Goal: Task Accomplishment & Management: Complete application form

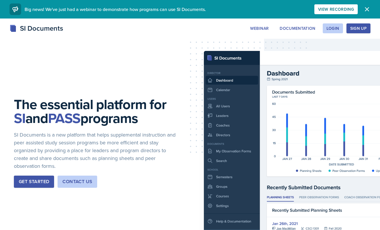
click at [353, 32] on button "Sign Up" at bounding box center [358, 28] width 24 height 10
click at [337, 27] on div "Login" at bounding box center [332, 28] width 13 height 5
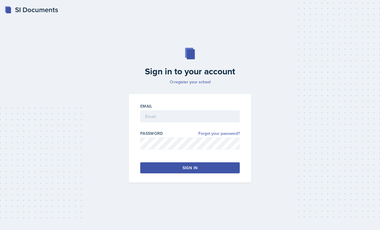
click at [180, 108] on div "Email" at bounding box center [189, 106] width 99 height 6
type input "[PERSON_NAME][EMAIL_ADDRESS][PERSON_NAME][DOMAIN_NAME]"
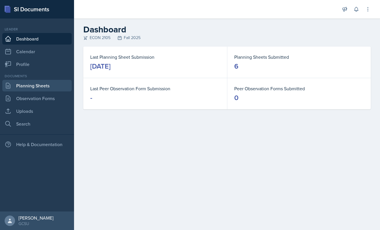
click at [42, 91] on link "Planning Sheets" at bounding box center [36, 86] width 69 height 12
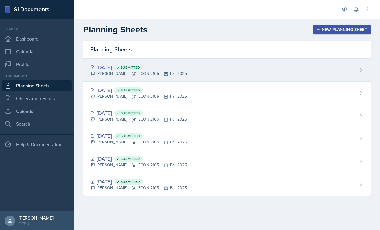
click at [211, 65] on div "[DATE] Submitted [PERSON_NAME] ECON 2105 Fall 2025" at bounding box center [226, 70] width 287 height 23
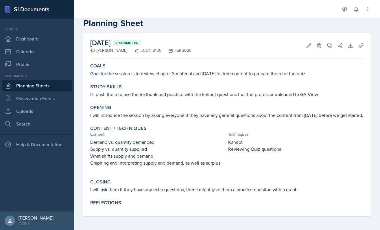
scroll to position [12, 0]
click at [40, 98] on link "Observation Forms" at bounding box center [36, 99] width 69 height 12
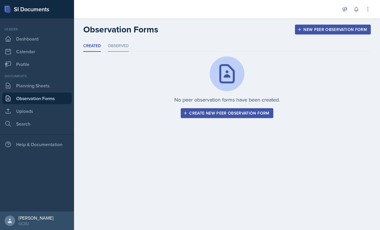
click at [115, 45] on li "Observed" at bounding box center [118, 45] width 21 height 11
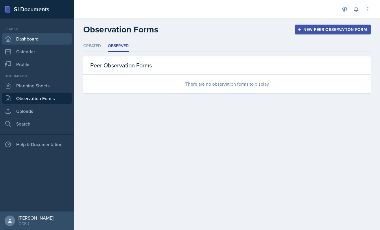
click at [28, 38] on link "Dashboard" at bounding box center [36, 39] width 69 height 12
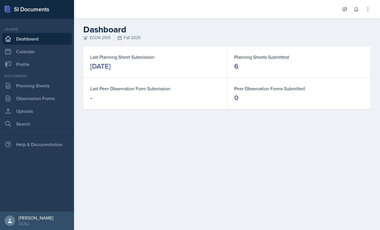
click at [374, 8] on div "Announcements SI Leader Training! [DATE] 4:11 PM We are so excited to kick off …" at bounding box center [227, 9] width 306 height 19
click at [373, 8] on button at bounding box center [368, 9] width 10 height 10
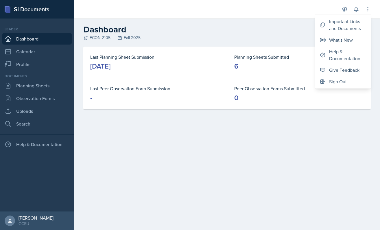
click at [256, 30] on h2 "Dashboard" at bounding box center [226, 29] width 287 height 10
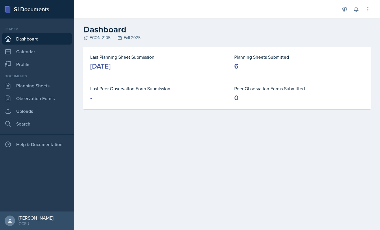
click at [7, 11] on rect at bounding box center [7, 10] width 5 height 6
click at [33, 11] on div "SI Documents" at bounding box center [37, 9] width 74 height 19
click at [31, 108] on link "Uploads" at bounding box center [36, 111] width 69 height 12
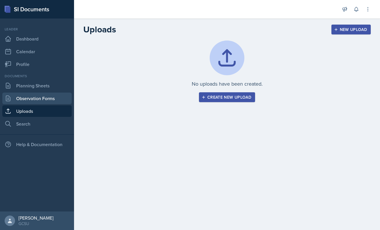
click at [33, 99] on link "Observation Forms" at bounding box center [36, 99] width 69 height 12
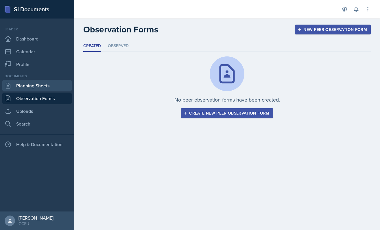
click at [37, 84] on link "Planning Sheets" at bounding box center [36, 86] width 69 height 12
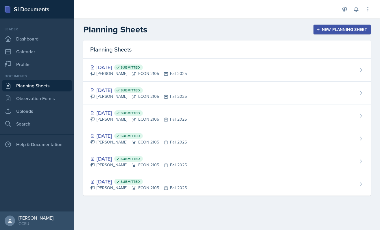
click at [319, 29] on icon "button" at bounding box center [318, 29] width 3 height 3
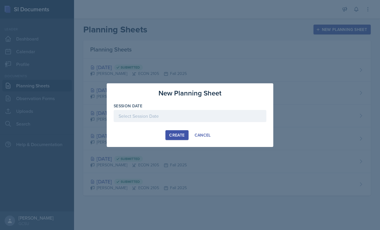
click at [153, 115] on div at bounding box center [190, 116] width 153 height 12
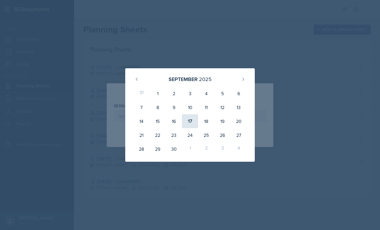
click at [197, 121] on div "17" at bounding box center [190, 121] width 16 height 14
type input "[DATE]"
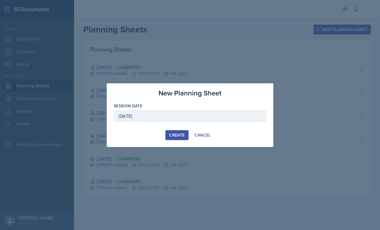
click at [182, 130] on button "Create" at bounding box center [176, 135] width 23 height 10
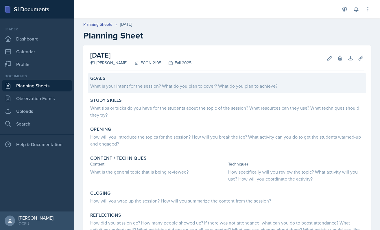
click at [216, 77] on div "Goals" at bounding box center [227, 78] width 274 height 6
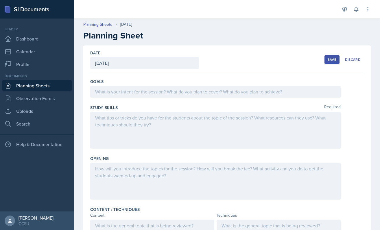
click at [204, 93] on div at bounding box center [215, 92] width 250 height 12
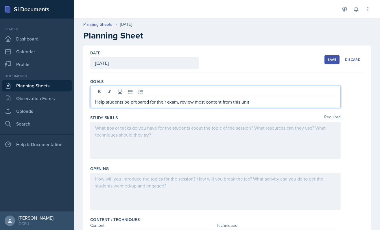
click at [146, 152] on div at bounding box center [215, 140] width 250 height 37
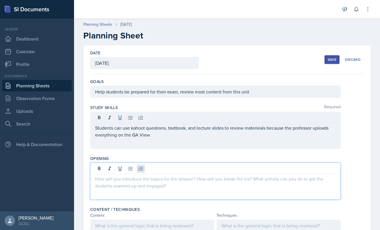
click at [144, 171] on div at bounding box center [215, 181] width 250 height 37
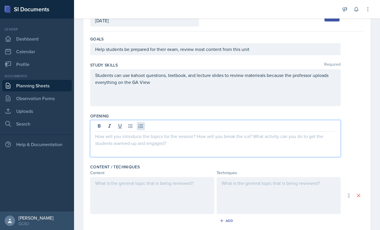
scroll to position [43, 0]
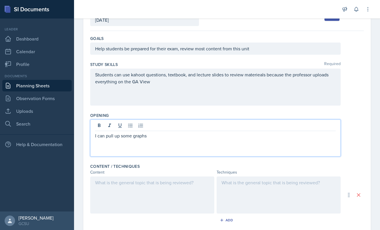
drag, startPoint x: 157, startPoint y: 136, endPoint x: 81, endPoint y: 136, distance: 75.5
click at [81, 136] on div "Date [DATE] [DATE] 31 1 2 3 4 5 6 7 8 9 10 11 12 13 14 15 16 17 18 19 20 21 22 …" at bounding box center [227, 175] width 306 height 347
click at [118, 196] on div at bounding box center [152, 194] width 124 height 37
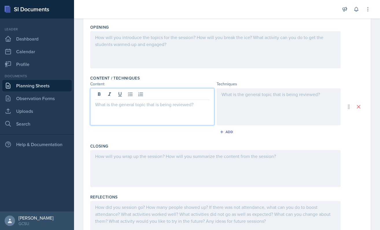
scroll to position [132, 0]
click at [140, 151] on div at bounding box center [215, 168] width 250 height 37
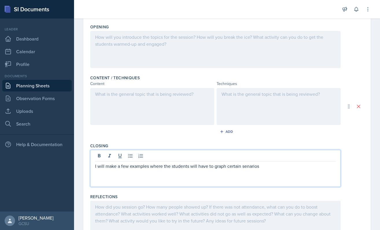
click at [244, 169] on p "I will make a few examples where the students will have to graph certain senari…" at bounding box center [215, 166] width 241 height 7
click at [270, 170] on div "I will make a few examples where the students will have to graph certain scenar…" at bounding box center [215, 168] width 250 height 37
click at [269, 167] on p "I will make a few examples where the students will have to graph certain scenar…" at bounding box center [215, 166] width 241 height 7
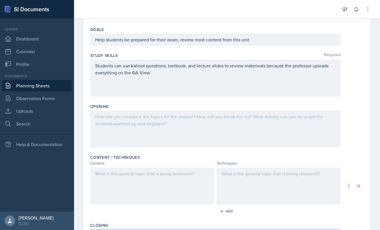
scroll to position [53, 0]
click at [154, 116] on div at bounding box center [215, 128] width 250 height 37
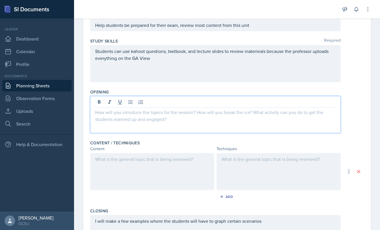
scroll to position [67, 0]
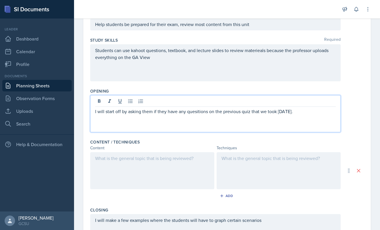
click at [285, 110] on p "I will start off by asking them if they have any quesitions on the previous qui…" at bounding box center [215, 111] width 241 height 7
click at [314, 111] on p "I will start off by asking them if they have any quesitions on the previous qui…" at bounding box center [215, 111] width 241 height 7
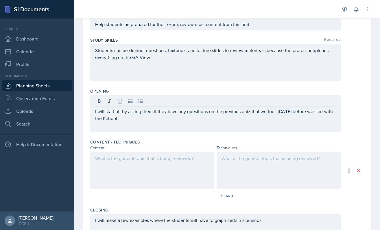
click at [250, 128] on div "I will start off by asking them if they have any quesitions on the previous qui…" at bounding box center [215, 113] width 250 height 37
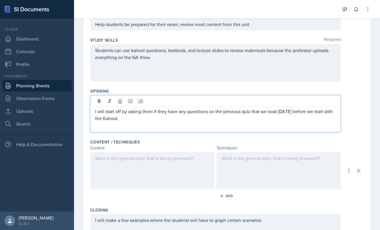
click at [155, 165] on div at bounding box center [152, 170] width 124 height 37
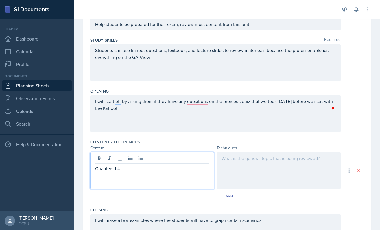
click at [254, 164] on div at bounding box center [279, 170] width 124 height 37
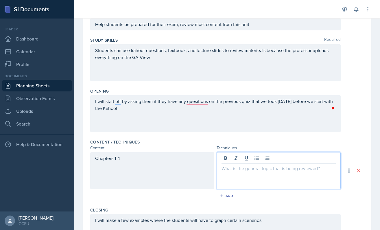
click at [136, 157] on div "Chapters 1-4" at bounding box center [152, 170] width 124 height 37
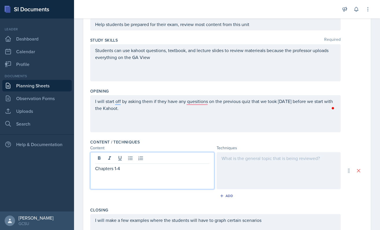
click at [123, 180] on div "Chapters 1-4" at bounding box center [152, 170] width 124 height 37
click at [125, 167] on p "Chapters 1-4" at bounding box center [152, 168] width 114 height 7
click at [225, 167] on div at bounding box center [279, 170] width 124 height 37
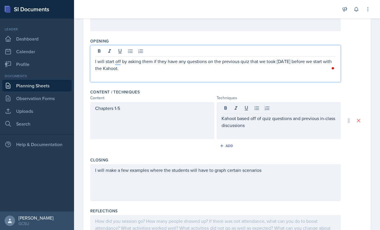
scroll to position [119, 0]
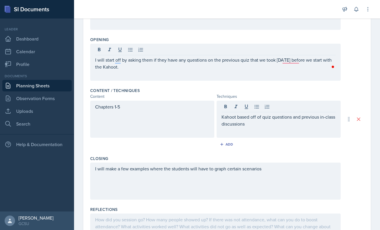
click at [271, 143] on div "Add" at bounding box center [227, 145] width 274 height 11
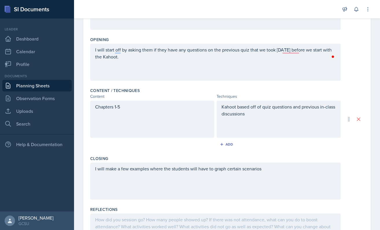
click at [283, 62] on div "I will start off by asking them if they have any questions on the previous quiz…" at bounding box center [215, 62] width 250 height 37
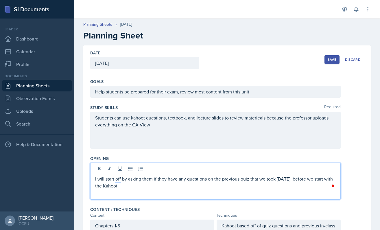
scroll to position [0, 0]
drag, startPoint x: 298, startPoint y: 180, endPoint x: 298, endPoint y: 197, distance: 16.5
click at [298, 197] on div "I will start off by asking them if they have any questions on the previous quiz…" at bounding box center [215, 181] width 250 height 37
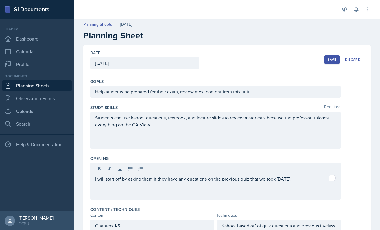
click at [253, 96] on div "Help students be prepared for their exam, review most content from this unit" at bounding box center [215, 92] width 250 height 12
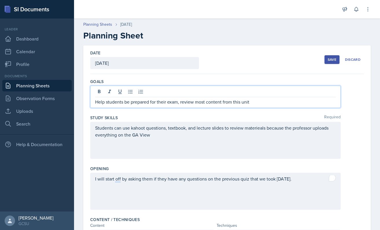
click at [177, 104] on p "Help students be prepared for their exam, review most content from this unit" at bounding box center [215, 101] width 241 height 7
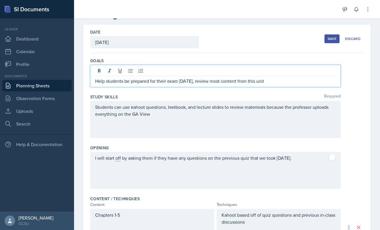
scroll to position [21, 0]
click at [221, 81] on p "Help students be prepared for their exam [DATE], review most content from this …" at bounding box center [215, 80] width 241 height 7
click at [253, 80] on p "Help students be prepared for their exam [DATE], review most content from this …" at bounding box center [215, 80] width 241 height 7
click at [274, 80] on p "Help students be prepared for their exam [DATE], review most content from this …" at bounding box center [215, 80] width 241 height 7
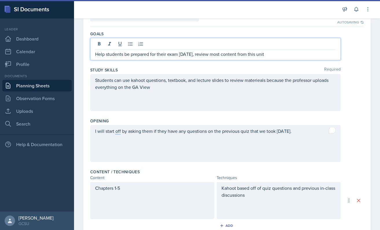
scroll to position [62, 0]
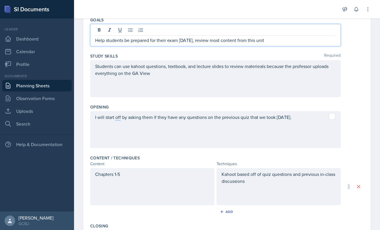
click at [127, 41] on p "Help students be prepared for their exam [DATE], review most content from this …" at bounding box center [215, 40] width 241 height 7
click at [144, 42] on p "Help students prepared for their exam [DATE], review most content from this unit" at bounding box center [215, 40] width 241 height 7
click at [221, 43] on p "Help students prepare for their exam [DATE], review most content from this unit" at bounding box center [215, 40] width 241 height 7
click at [196, 41] on p "Help students prepare for their exam [DATE], review most content from this unit" at bounding box center [215, 40] width 241 height 7
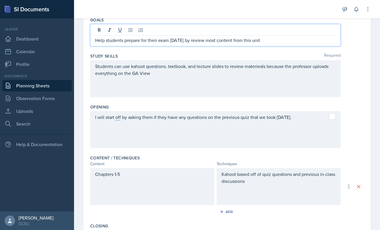
click at [214, 42] on p "Help students prepare for their exam [DATE] by review most content from this un…" at bounding box center [215, 40] width 241 height 7
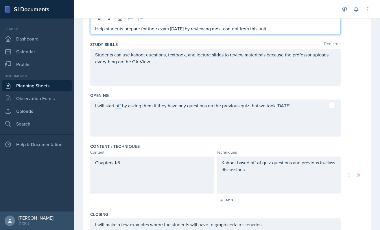
scroll to position [73, 0]
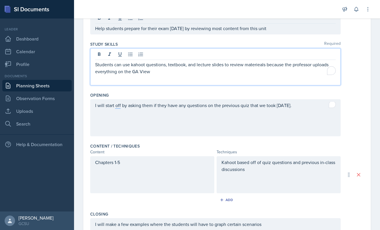
click at [260, 53] on div "Students can use kahoot questions, textbook, and lecture slides to review mater…" at bounding box center [215, 66] width 250 height 37
click at [260, 61] on p "Students can use kahoot questions, textbook, and lecture slides to review mater…" at bounding box center [215, 68] width 241 height 14
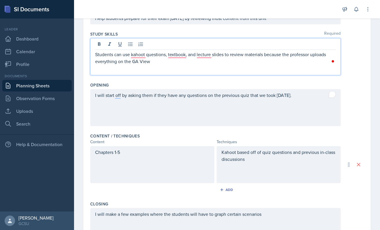
click at [260, 57] on p "Students can use kahoot questions, textbook, and lecture slides to review mater…" at bounding box center [215, 58] width 241 height 14
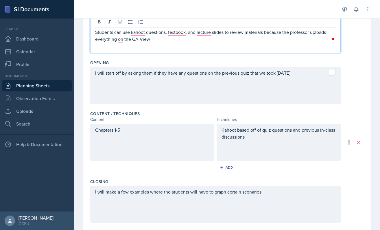
scroll to position [97, 0]
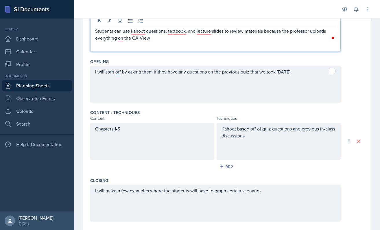
click at [127, 38] on p "Students can use kahoot questions, textbook, and lecture slides to review mater…" at bounding box center [215, 34] width 241 height 14
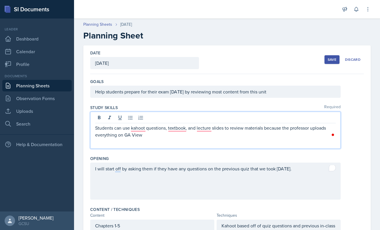
scroll to position [0, 0]
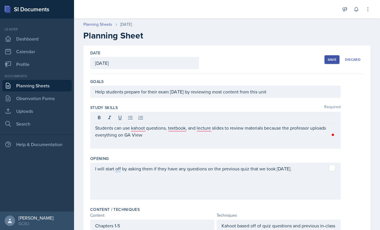
click at [330, 58] on div "Save" at bounding box center [332, 59] width 9 height 5
